Goal: Browse casually

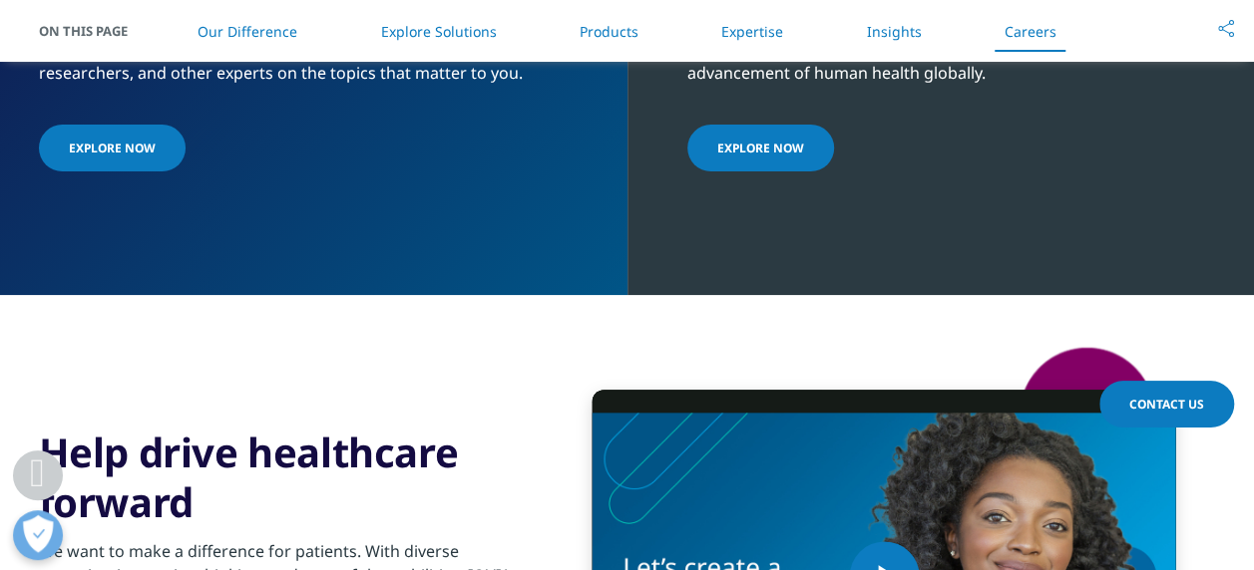
scroll to position [5757, 0]
